Goal: Task Accomplishment & Management: Use online tool/utility

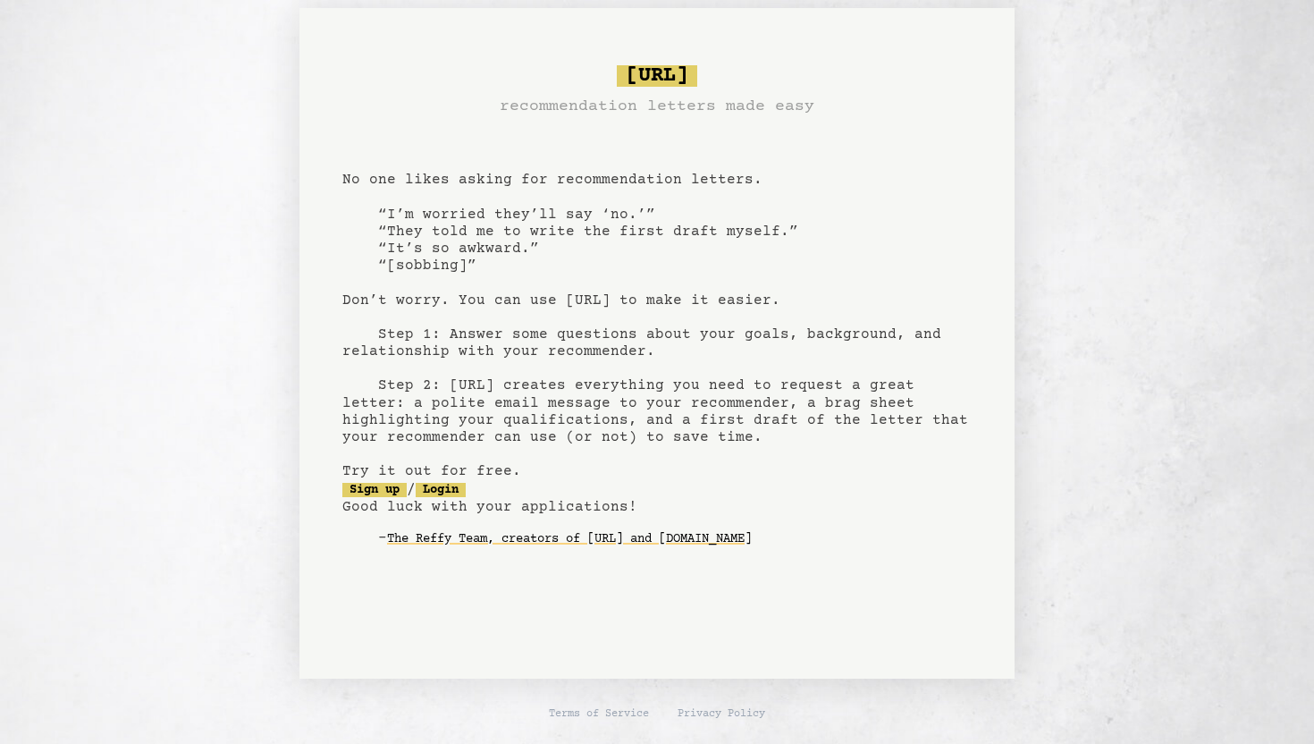
click at [590, 582] on pre "bragsheet.ai recommendation letters made easy No one likes asking for recommend…" at bounding box center [656, 320] width 629 height 524
click at [622, 435] on pre "bragsheet.ai recommendation letters made easy No one likes asking for recommend…" at bounding box center [656, 320] width 629 height 524
click at [592, 392] on pre "bragsheet.ai recommendation letters made easy No one likes asking for recommend…" at bounding box center [656, 320] width 629 height 524
click at [477, 354] on pre "bragsheet.ai recommendation letters made easy No one likes asking for recommend…" at bounding box center [656, 320] width 629 height 524
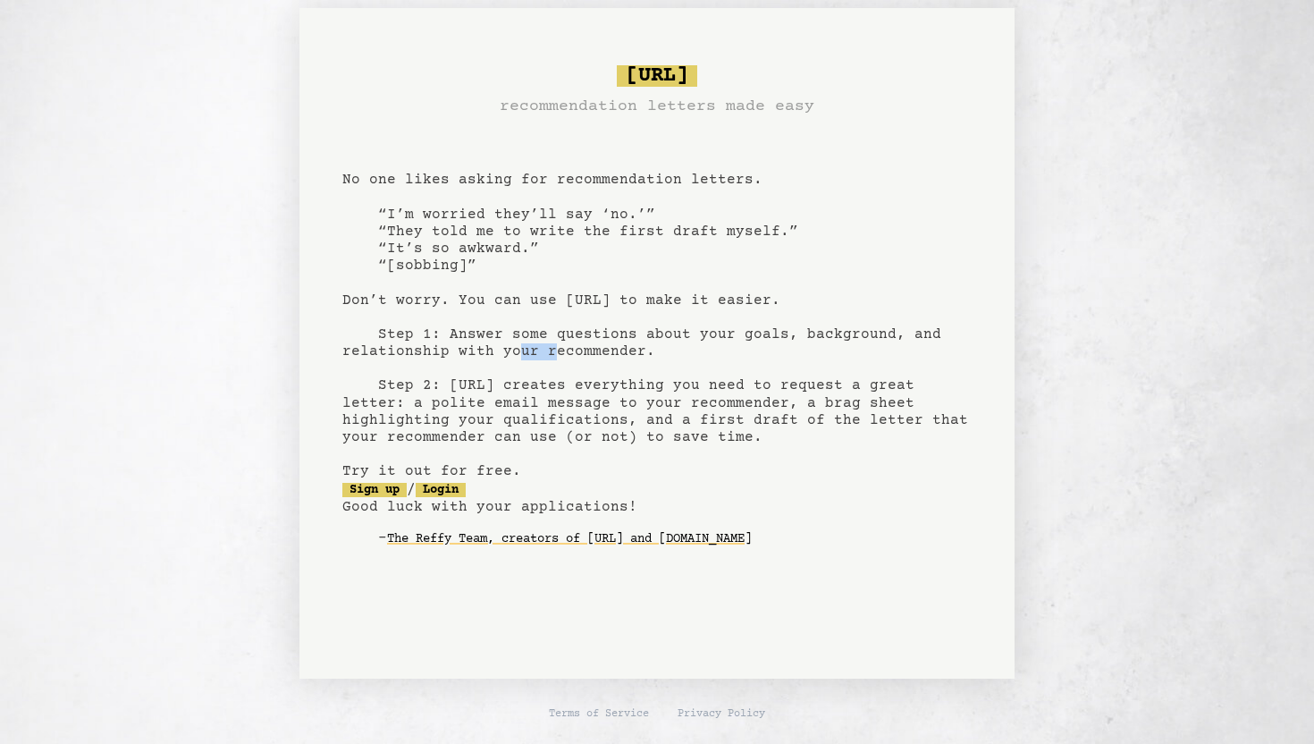
click at [477, 354] on pre "bragsheet.ai recommendation letters made easy No one likes asking for recommend…" at bounding box center [656, 320] width 629 height 524
click at [490, 289] on pre "bragsheet.ai recommendation letters made easy No one likes asking for recommend…" at bounding box center [656, 320] width 629 height 524
click at [226, 223] on div "bragsheet.ai recommendation letters made easy No one likes asking for recommend…" at bounding box center [656, 343] width 1287 height 670
click at [265, 361] on div "bragsheet.ai recommendation letters made easy No one likes asking for recommend…" at bounding box center [656, 343] width 1287 height 670
click at [356, 460] on pre "bragsheet.ai recommendation letters made easy No one likes asking for recommend…" at bounding box center [656, 320] width 629 height 524
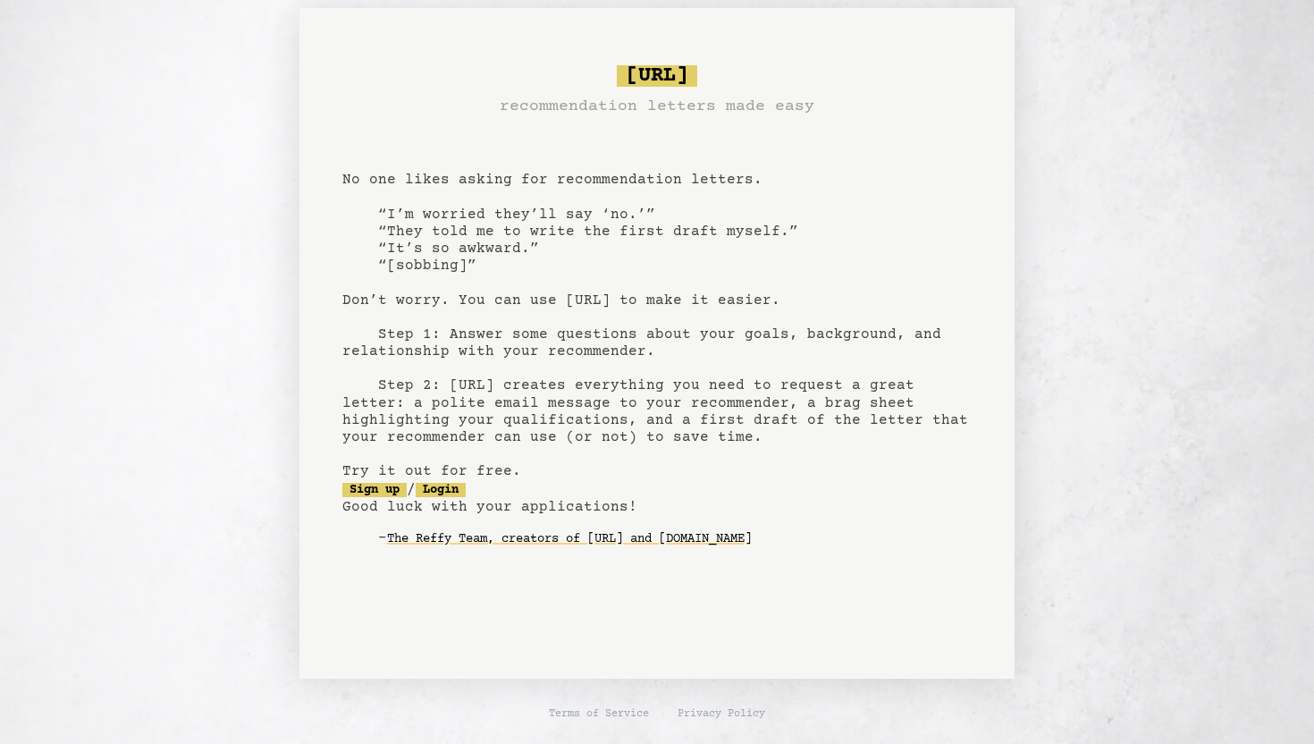
click at [420, 239] on pre "bragsheet.ai recommendation letters made easy No one likes asking for recommend…" at bounding box center [656, 320] width 629 height 524
click at [423, 248] on pre "bragsheet.ai recommendation letters made easy No one likes asking for recommend…" at bounding box center [656, 320] width 629 height 524
click at [473, 249] on pre "bragsheet.ai recommendation letters made easy No one likes asking for recommend…" at bounding box center [656, 320] width 629 height 524
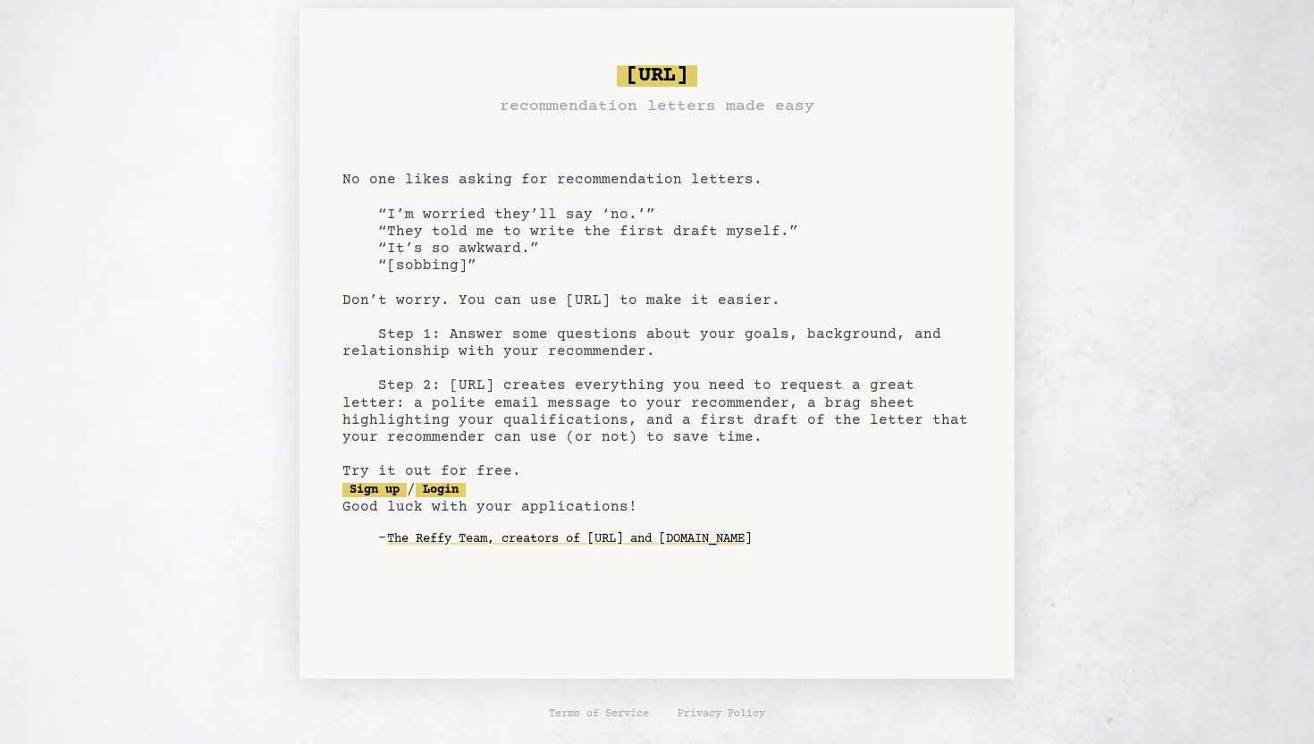
click at [285, 224] on div "bragsheet.ai recommendation letters made easy No one likes asking for recommend…" at bounding box center [656, 343] width 1287 height 670
click at [349, 181] on pre "bragsheet.ai recommendation letters made easy No one likes asking for recommend…" at bounding box center [656, 320] width 629 height 524
click at [418, 179] on pre "bragsheet.ai recommendation letters made easy No one likes asking for recommend…" at bounding box center [656, 320] width 629 height 524
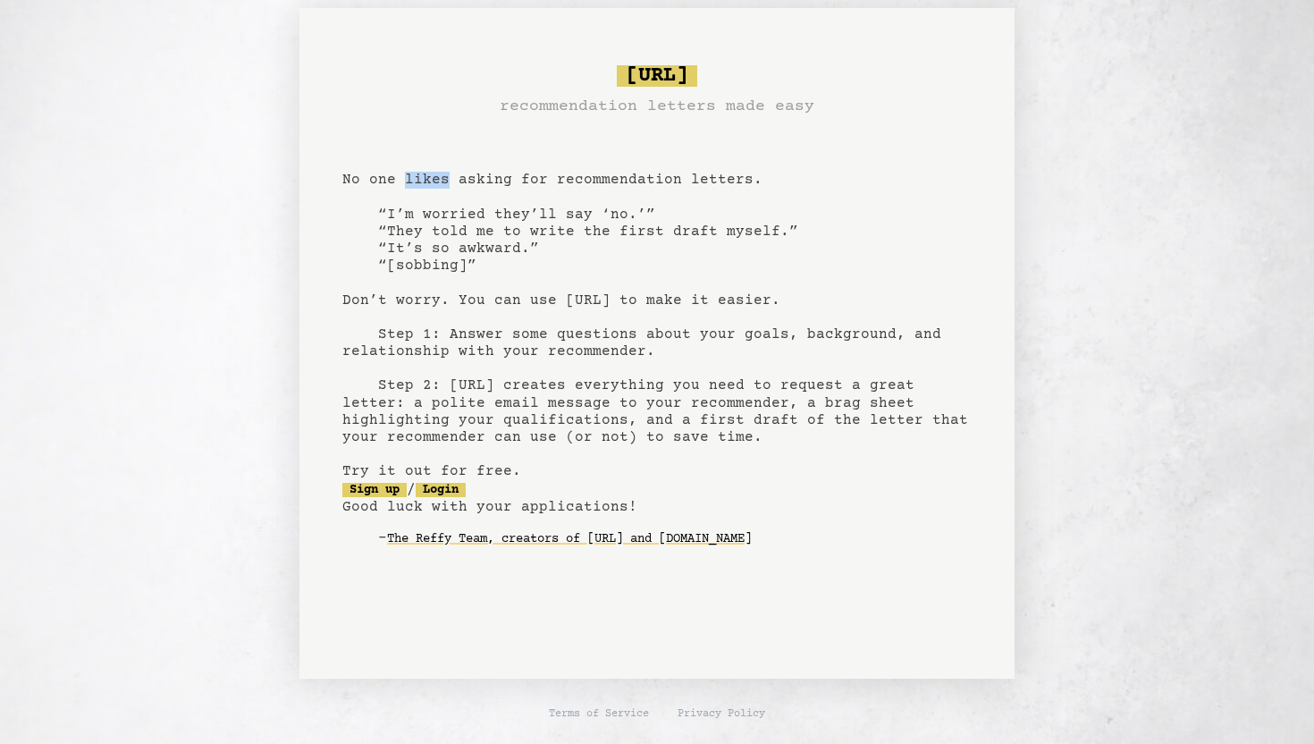
click at [490, 185] on pre "bragsheet.ai recommendation letters made easy No one likes asking for recommend…" at bounding box center [656, 320] width 629 height 524
click at [604, 173] on pre "bragsheet.ai recommendation letters made easy No one likes asking for recommend…" at bounding box center [656, 320] width 629 height 524
click at [603, 128] on pre "bragsheet.ai recommendation letters made easy No one likes asking for recommend…" at bounding box center [656, 320] width 629 height 524
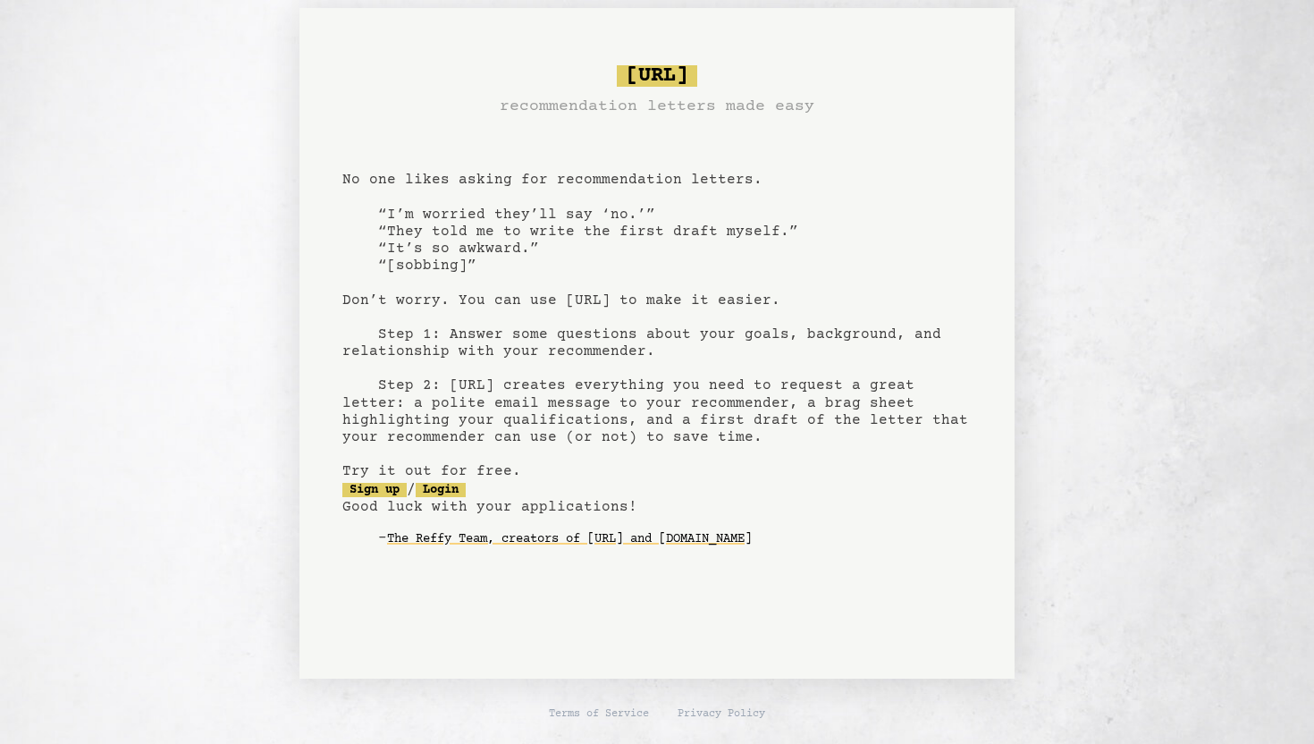
click at [617, 72] on span "[URL]" at bounding box center [657, 75] width 80 height 21
click at [407, 108] on div "bragsheet.ai recommendation letters made easy" at bounding box center [656, 92] width 629 height 54
click at [344, 180] on pre "bragsheet.ai recommendation letters made easy No one likes asking for recommend…" at bounding box center [656, 320] width 629 height 524
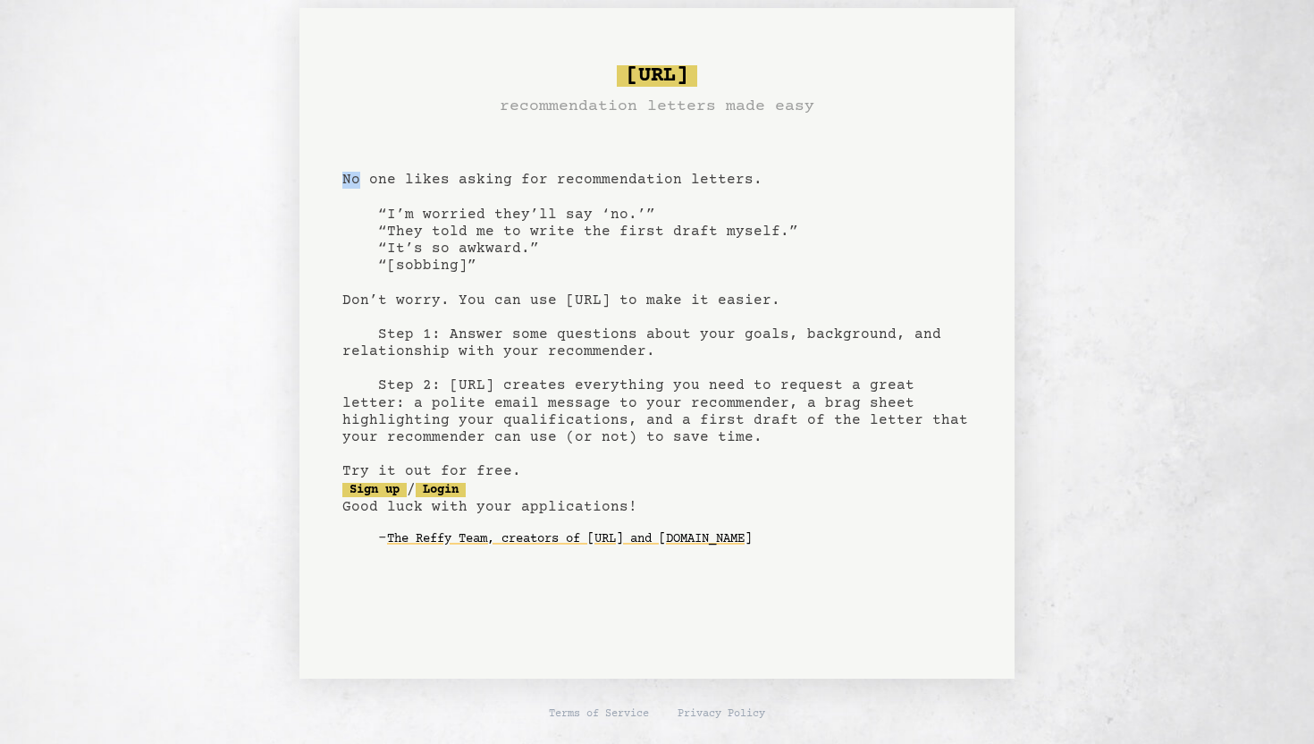
click at [290, 221] on div "bragsheet.ai recommendation letters made easy No one likes asking for recommend…" at bounding box center [656, 343] width 1287 height 670
click at [610, 346] on pre "bragsheet.ai recommendation letters made easy No one likes asking for recommend…" at bounding box center [656, 320] width 629 height 524
click at [534, 263] on pre "bragsheet.ai recommendation letters made easy No one likes asking for recommend…" at bounding box center [656, 320] width 629 height 524
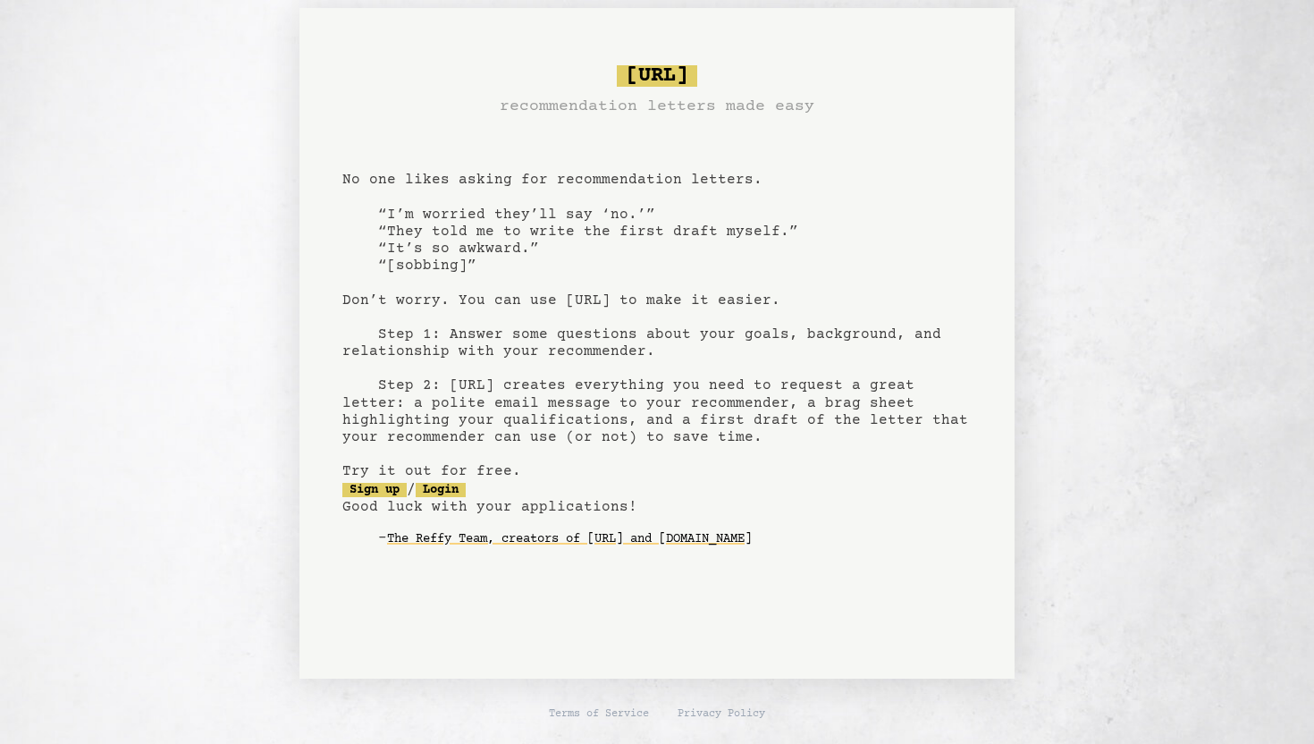
click at [534, 263] on pre "bragsheet.ai recommendation letters made easy No one likes asking for recommend…" at bounding box center [656, 320] width 629 height 524
click at [356, 197] on pre "bragsheet.ai recommendation letters made easy No one likes asking for recommend…" at bounding box center [656, 320] width 629 height 524
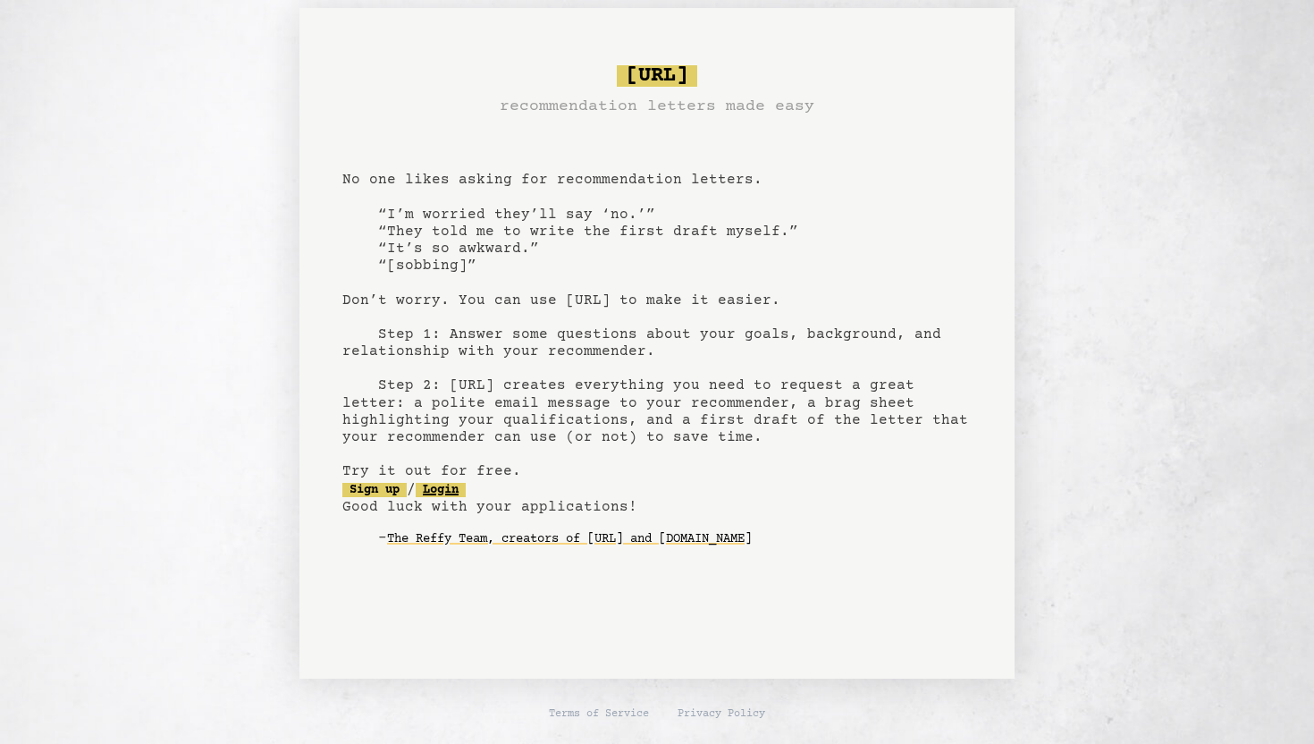
click at [466, 486] on link "Login" at bounding box center [441, 490] width 50 height 14
click at [674, 279] on pre "bragsheet.ai recommendation letters made easy No one likes asking for recommend…" at bounding box center [656, 320] width 629 height 524
click at [125, 155] on div "bragsheet.ai recommendation letters made easy No one likes asking for recommend…" at bounding box center [656, 343] width 1287 height 670
click at [455, 260] on pre "bragsheet.ai recommendation letters made easy No one likes asking for recommend…" at bounding box center [656, 320] width 629 height 524
click at [391, 259] on pre "bragsheet.ai recommendation letters made easy No one likes asking for recommend…" at bounding box center [656, 320] width 629 height 524
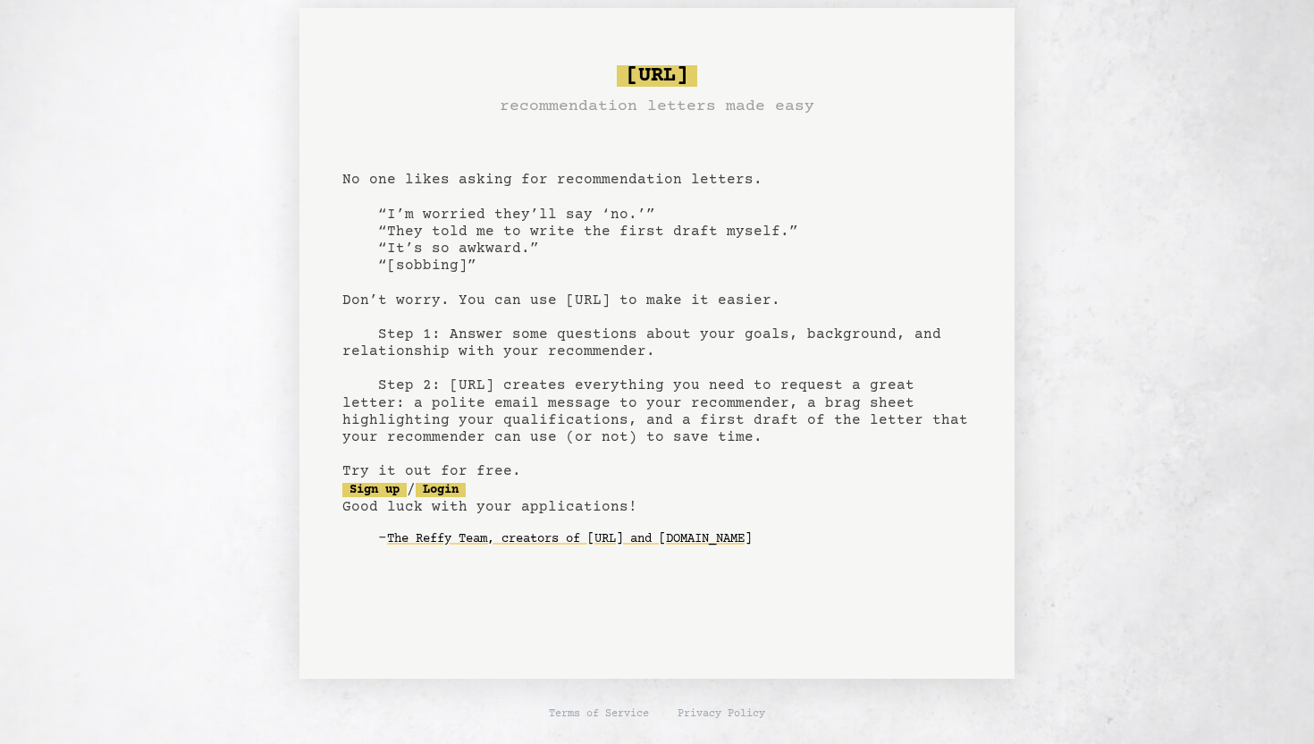
click at [500, 392] on pre "bragsheet.ai recommendation letters made easy No one likes asking for recommend…" at bounding box center [656, 320] width 629 height 524
click at [499, 392] on pre "bragsheet.ai recommendation letters made easy No one likes asking for recommend…" at bounding box center [656, 320] width 629 height 524
click at [390, 487] on link "Sign up" at bounding box center [374, 490] width 64 height 14
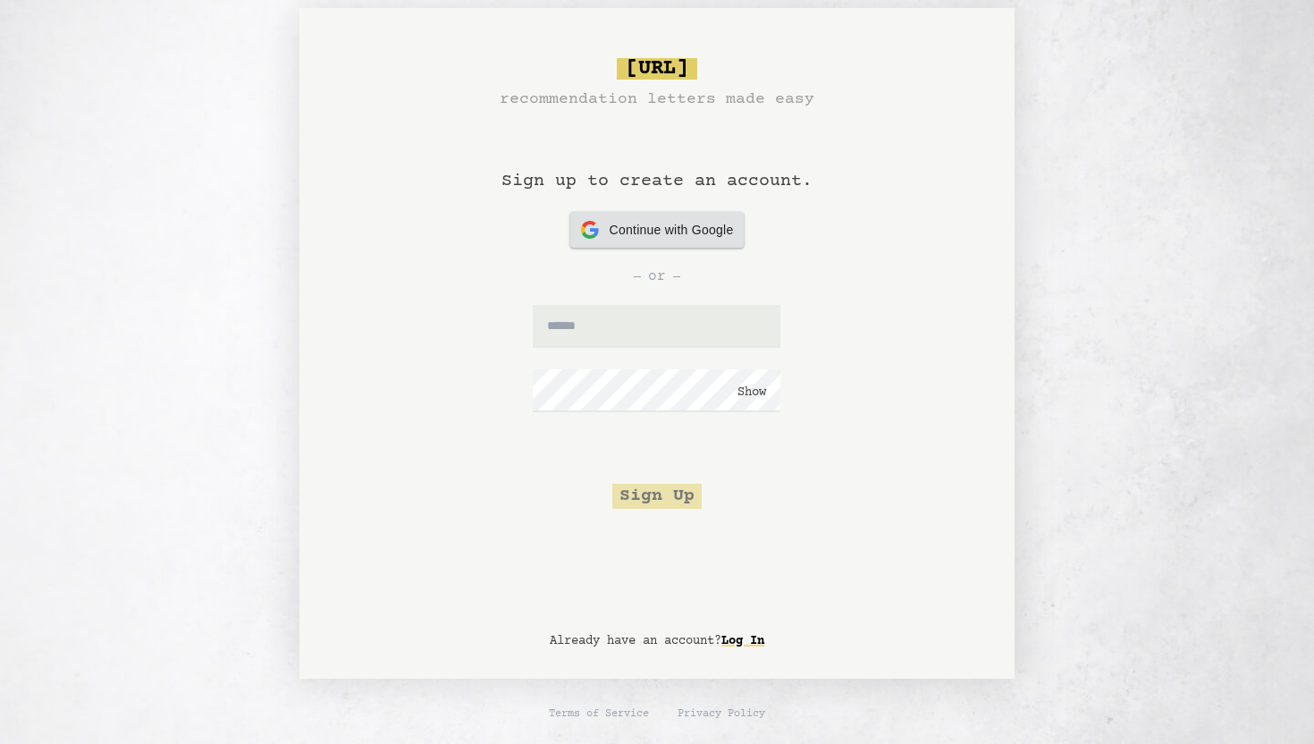
click at [659, 231] on span "Continue with Google" at bounding box center [671, 230] width 124 height 19
click at [613, 320] on input "text" at bounding box center [657, 326] width 248 height 43
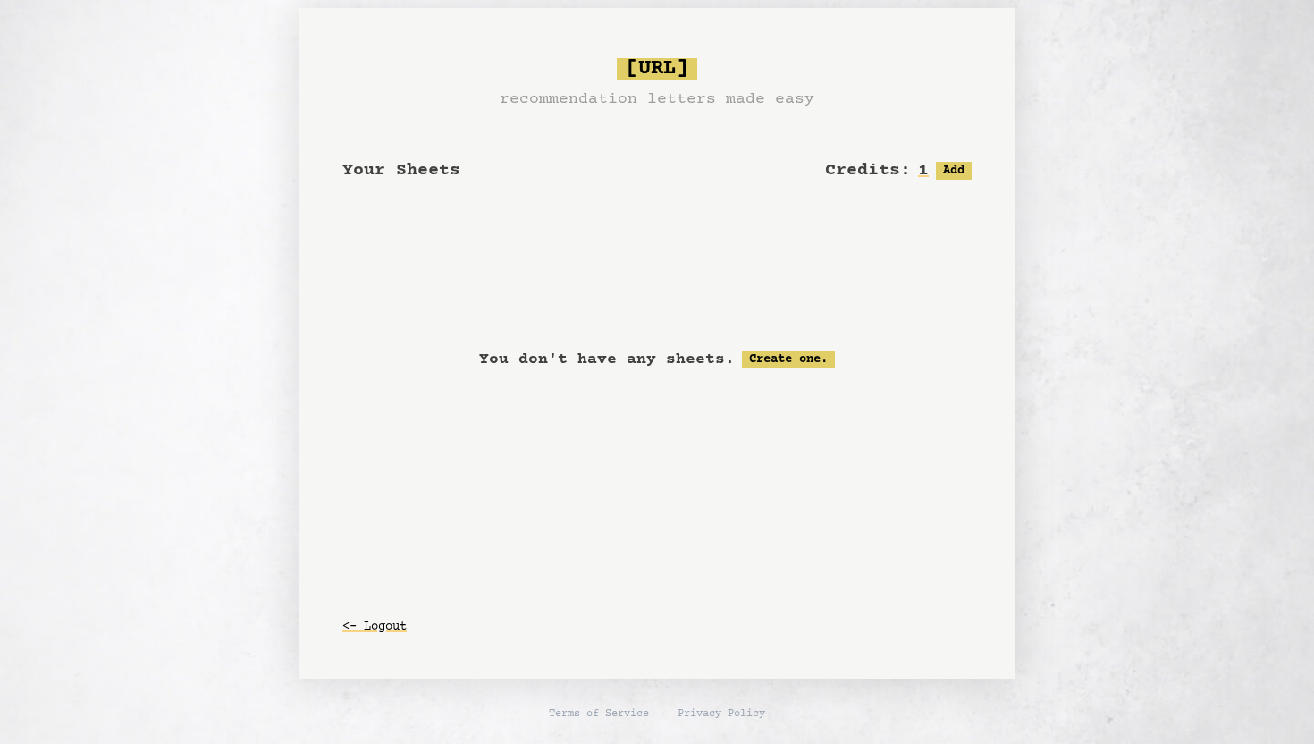
click at [142, 406] on div "[URL] recommendation letters made easy Your Sheets Credits: 1 Free: 1, Paid: 0 …" at bounding box center [656, 343] width 1287 height 670
click at [957, 179] on button "Add" at bounding box center [954, 171] width 36 height 18
